Goal: Transaction & Acquisition: Purchase product/service

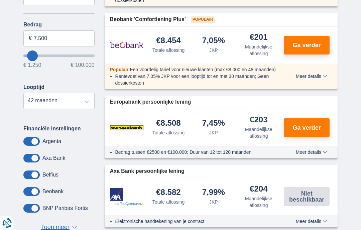
scroll to position [184, 0]
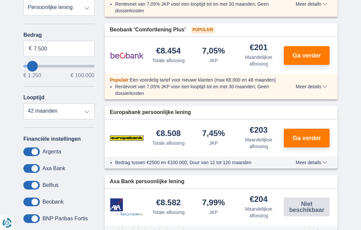
type input "4.250"
type input "4250"
select select "36"
type input "1.250"
type input "1250"
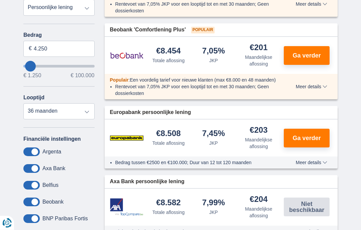
select select "24"
type input "1250"
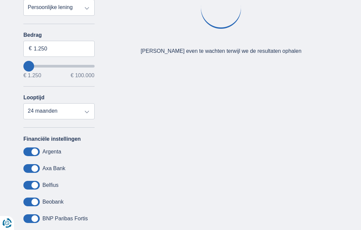
click at [86, 7] on select "Persoonlijke lening Auto Moto / fiets Mobilhome / caravan Renovatie Energie Sch…" at bounding box center [58, 8] width 71 height 16
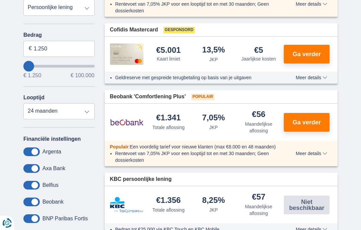
select select "debtConsolidation"
type input "10.000"
type input "10250"
select select "48"
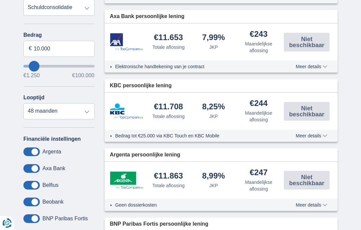
type input "9.250"
type input "9250"
type input "8.250"
type input "8250"
type input "5.250"
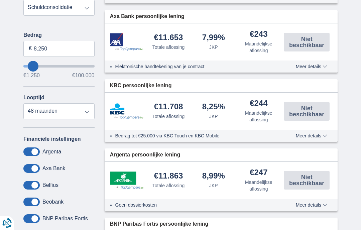
type input "5250"
select select "36"
type input "2.250"
type input "2250"
select select "24"
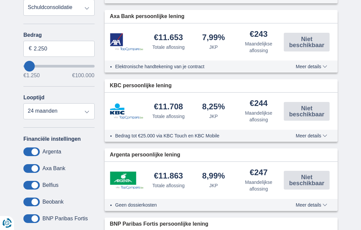
type input "1.250"
type input "1250"
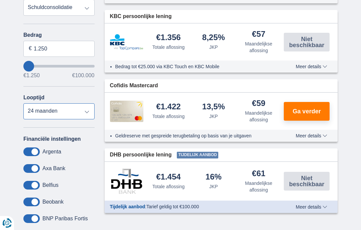
click at [53, 111] on select "12 maanden 18 maanden 24 maanden" at bounding box center [58, 111] width 71 height 16
select select "12"
